Goal: Transaction & Acquisition: Purchase product/service

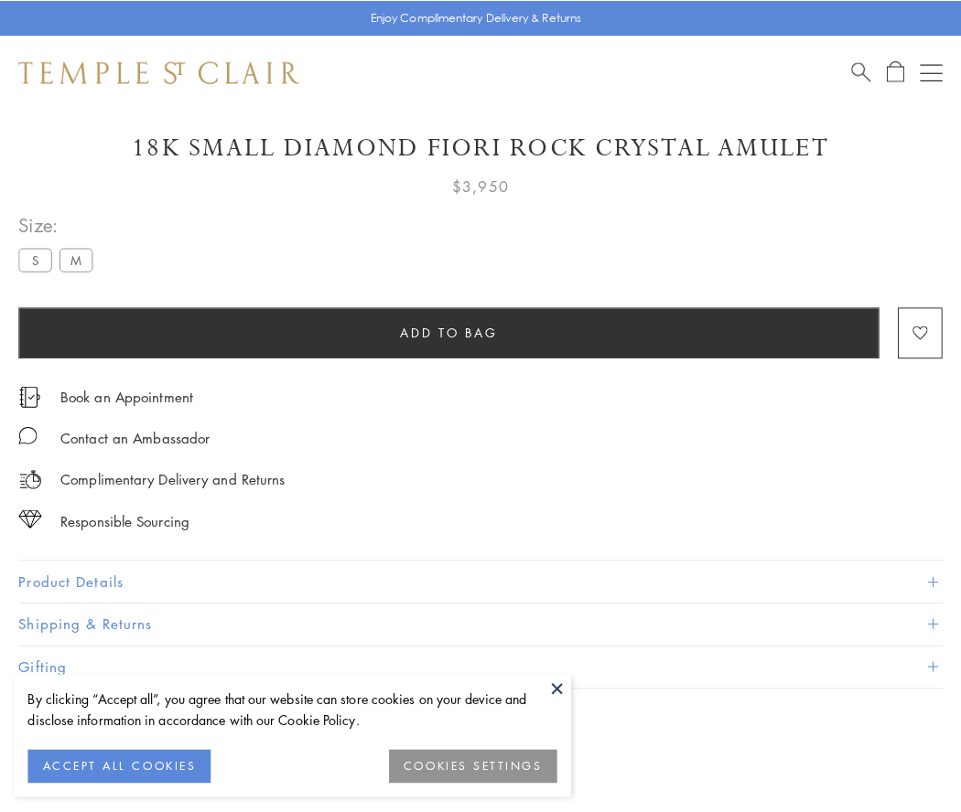
scroll to position [53, 0]
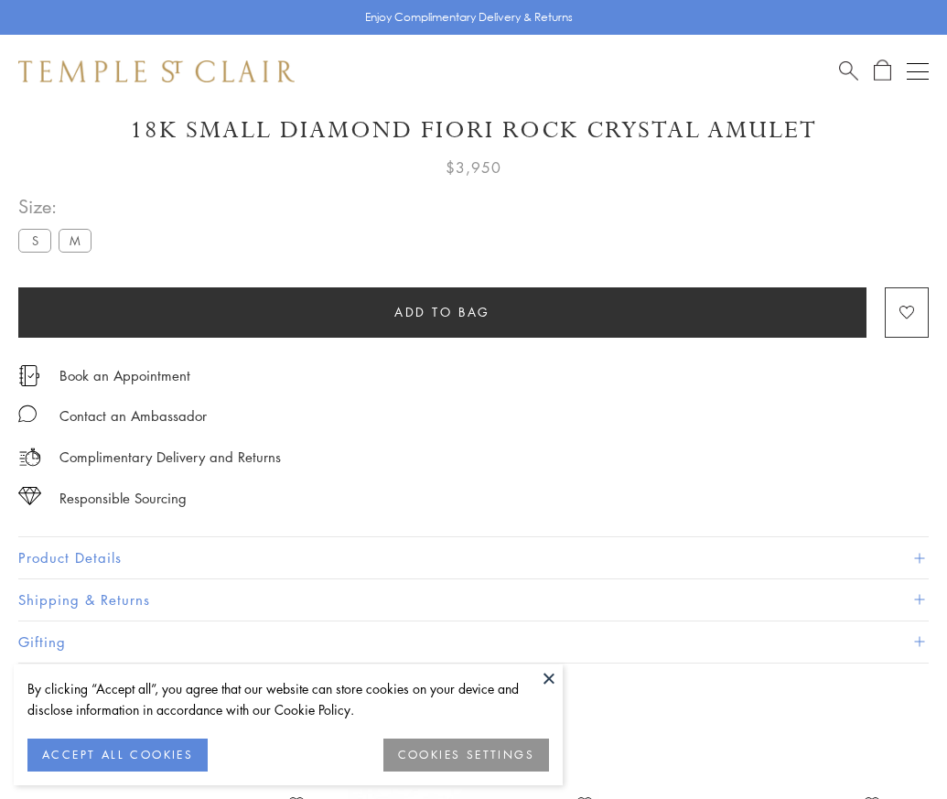
click at [442, 311] on span "Add to bag" at bounding box center [442, 312] width 96 height 20
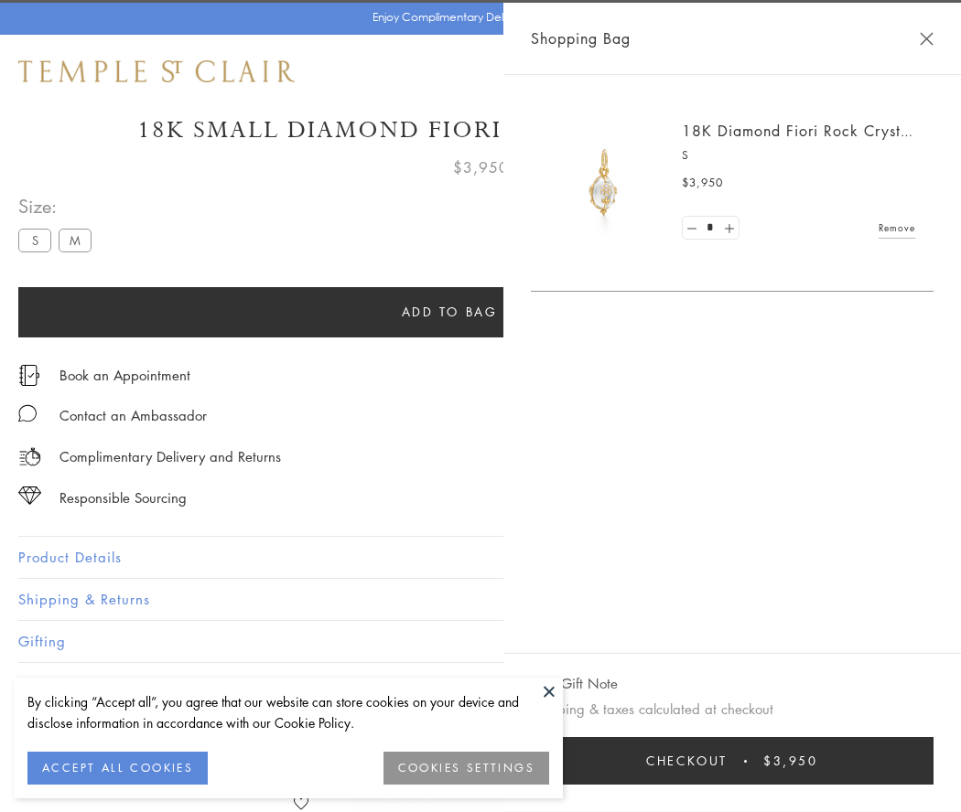
click at [765, 761] on button "Checkout $3,950" at bounding box center [732, 761] width 403 height 48
